Goal: Find specific page/section: Find specific page/section

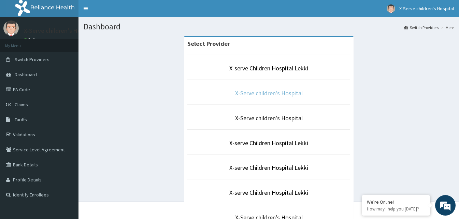
click at [266, 95] on link "X-Serve children's Hospital" at bounding box center [269, 93] width 68 height 8
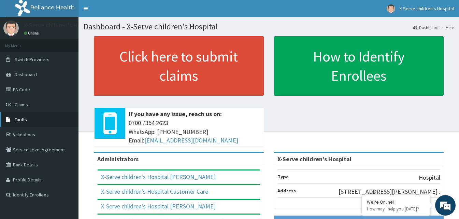
click at [38, 121] on link "Tariffs" at bounding box center [39, 119] width 78 height 15
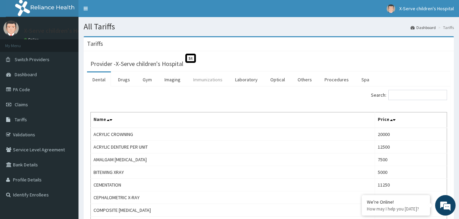
click at [204, 76] on link "Immunizations" at bounding box center [208, 79] width 40 height 14
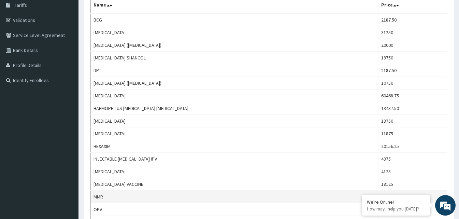
scroll to position [102, 0]
